Goal: Task Accomplishment & Management: Complete application form

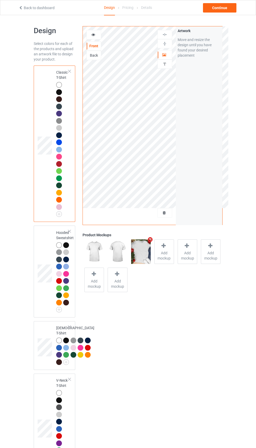
click at [150, 240] on icon "Remove mockup" at bounding box center [150, 239] width 7 height 5
click at [166, 252] on span "Add mockup" at bounding box center [164, 255] width 19 height 10
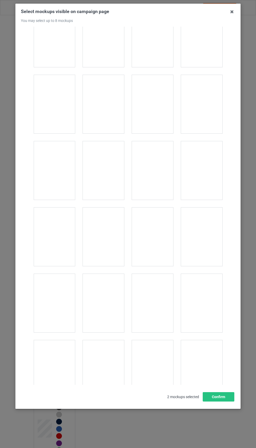
scroll to position [7235, 0]
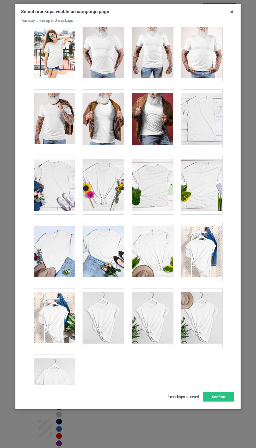
click at [54, 385] on div at bounding box center [54, 384] width 41 height 58
click at [217, 401] on button "Confirm" at bounding box center [219, 396] width 32 height 9
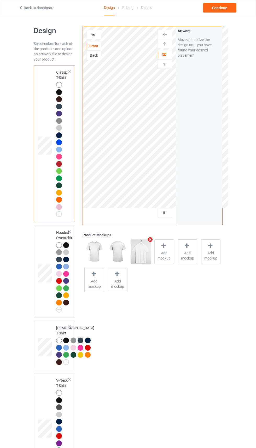
click at [164, 213] on icon at bounding box center [164, 212] width 4 height 4
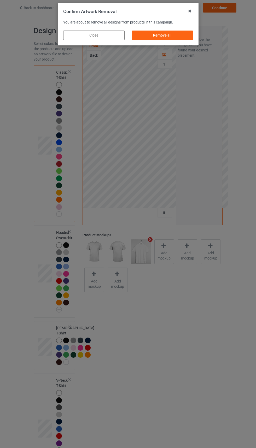
click at [177, 37] on div "Remove all" at bounding box center [162, 35] width 61 height 9
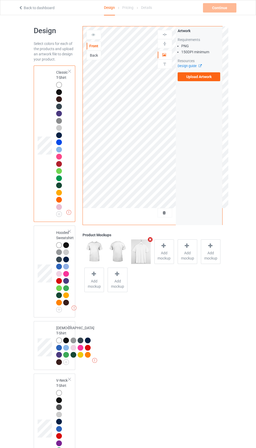
click at [202, 76] on label "Upload Artwork" at bounding box center [199, 76] width 43 height 9
click at [0, 0] on input "Upload Artwork" at bounding box center [0, 0] width 0 height 0
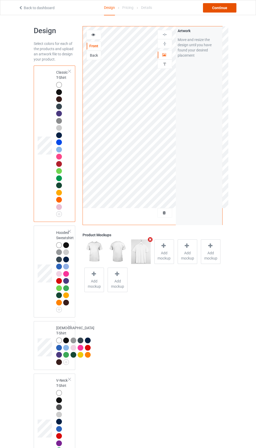
click at [218, 9] on div "Continue" at bounding box center [219, 7] width 33 height 9
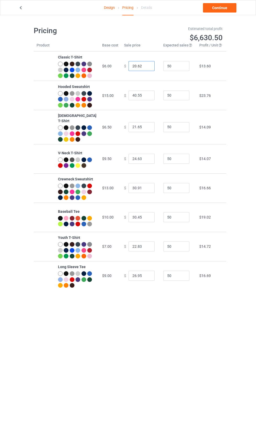
click at [135, 69] on input "20.62" at bounding box center [141, 66] width 26 height 10
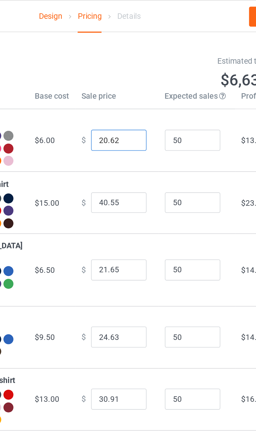
click at [130, 70] on input "20.62" at bounding box center [141, 66] width 26 height 10
click at [137, 69] on input "21.62" at bounding box center [141, 66] width 26 height 10
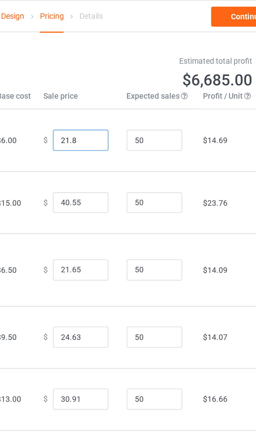
type input "21.86"
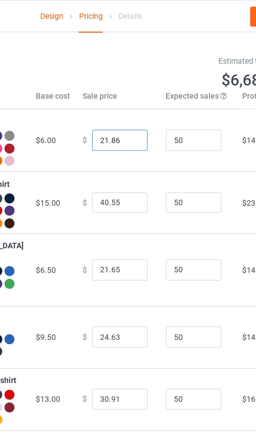
click at [129, 69] on input "21.86" at bounding box center [141, 66] width 26 height 10
click at [131, 71] on input "21.86" at bounding box center [141, 66] width 26 height 10
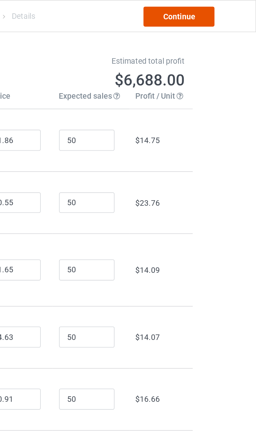
click at [226, 9] on link "Continue" at bounding box center [219, 7] width 33 height 9
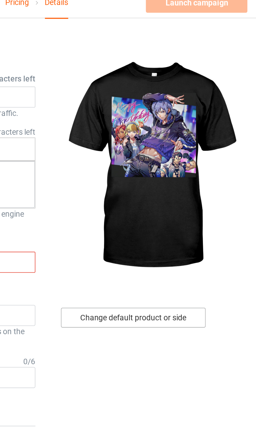
click at [199, 156] on div "Change default product or side" at bounding box center [183, 155] width 68 height 9
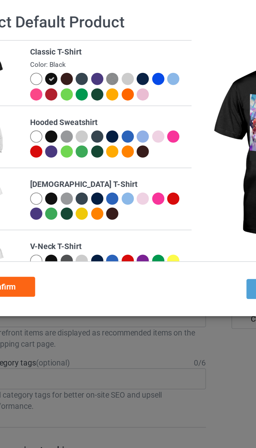
click at [58, 46] on div at bounding box center [57, 43] width 7 height 7
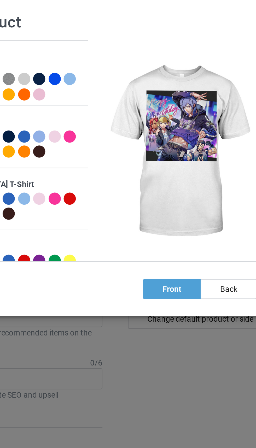
click at [122, 45] on div at bounding box center [121, 43] width 6 height 6
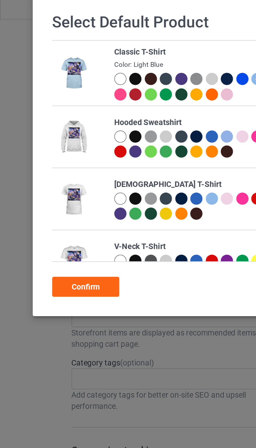
click at [57, 51] on div at bounding box center [57, 51] width 6 height 6
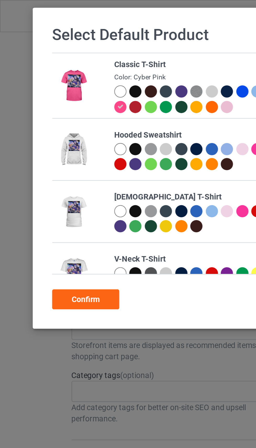
click at [46, 140] on div "Confirm" at bounding box center [41, 140] width 32 height 9
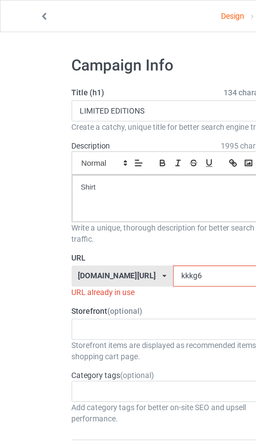
click at [88, 128] on input "kkkg6" at bounding box center [108, 130] width 55 height 10
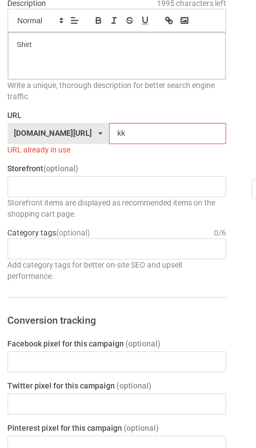
type input "k"
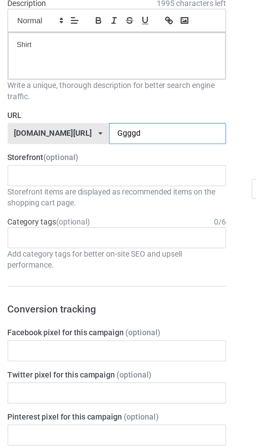
type input "Ggggdt"
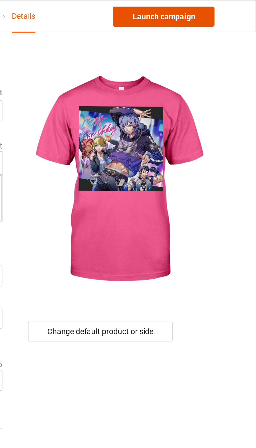
click at [218, 7] on link "Launch campaign" at bounding box center [212, 7] width 48 height 9
